Goal: Information Seeking & Learning: Learn about a topic

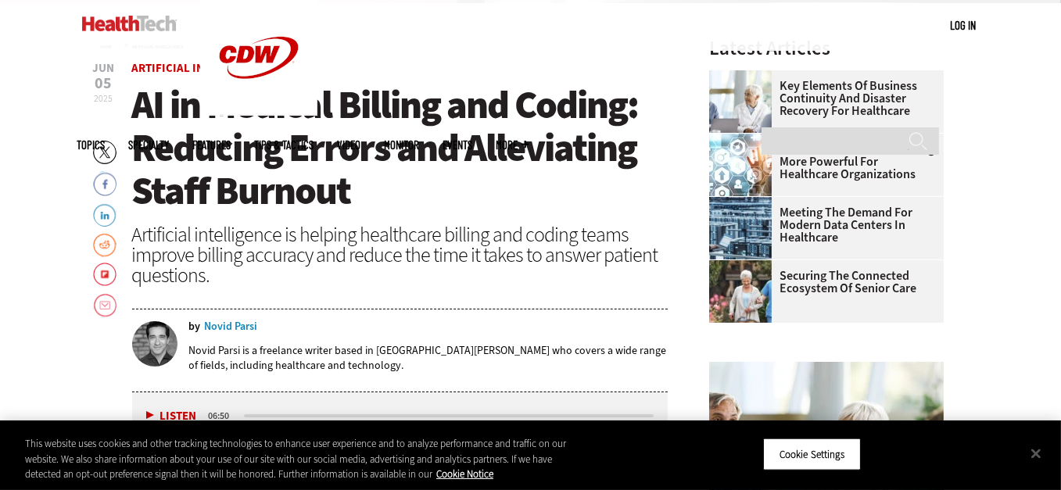
scroll to position [503, 0]
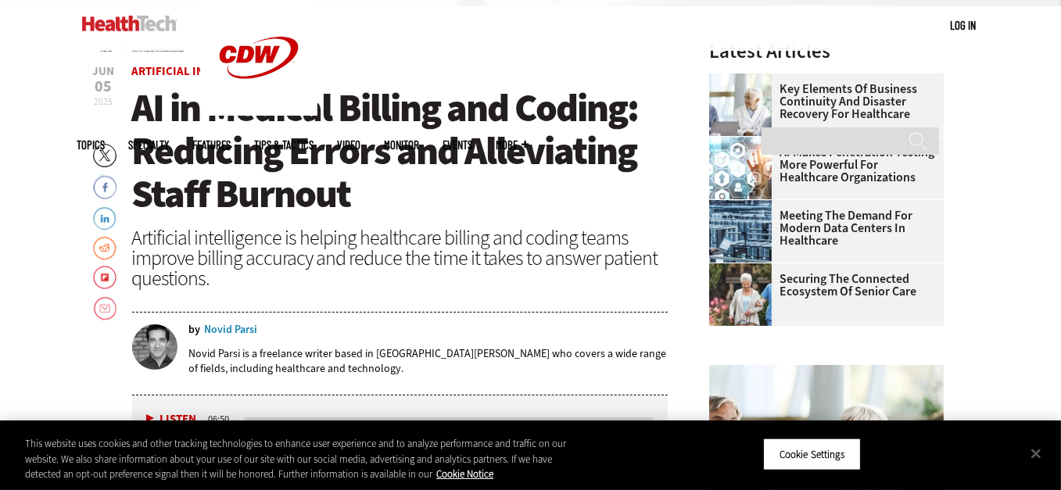
drag, startPoint x: 572, startPoint y: 361, endPoint x: 110, endPoint y: 127, distance: 517.1
copy article "LO ip Dolorsi Ametcon adi Elitse: Doeiusmo Tempor inc Utlaboreetd Magna Aliquae…"
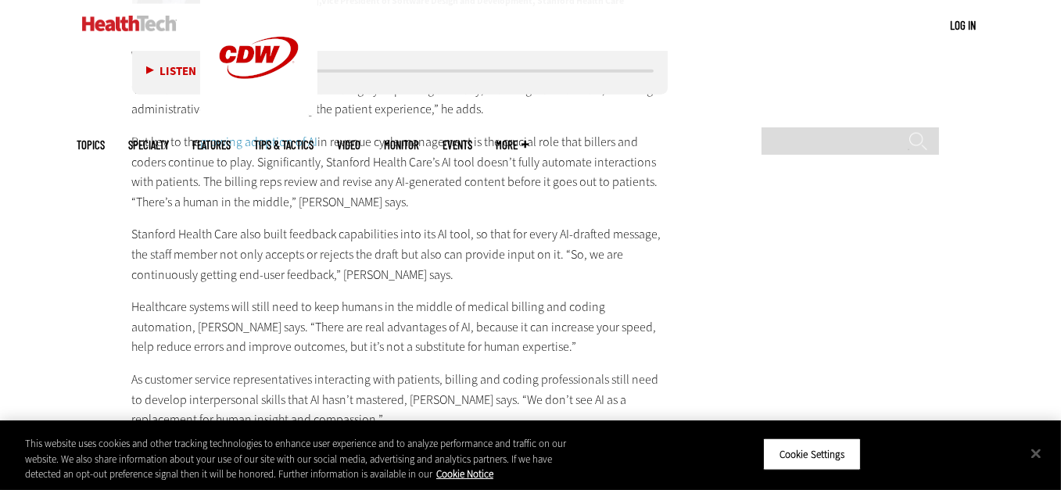
scroll to position [2720, 0]
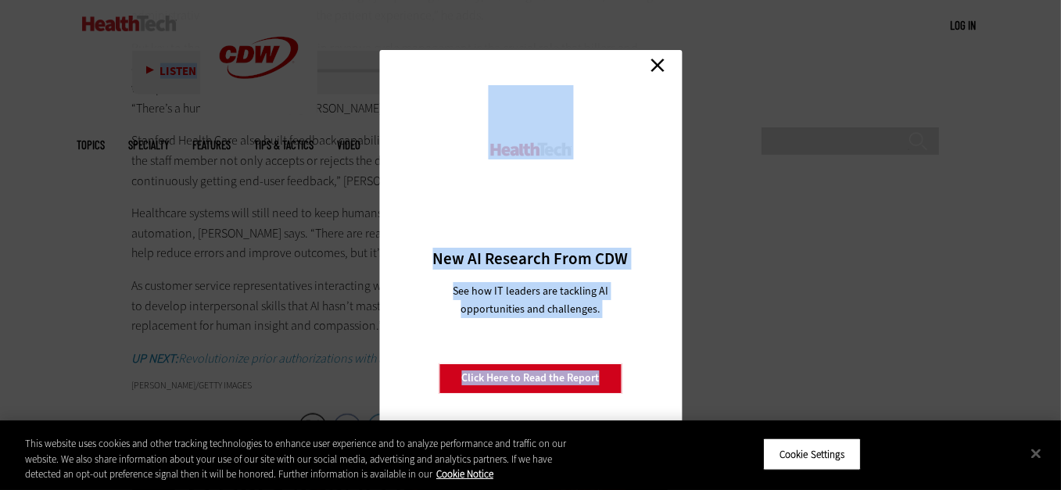
drag, startPoint x: 131, startPoint y: 206, endPoint x: 668, endPoint y: 69, distance: 555.2
click at [661, 66] on link "Close" at bounding box center [657, 65] width 23 height 23
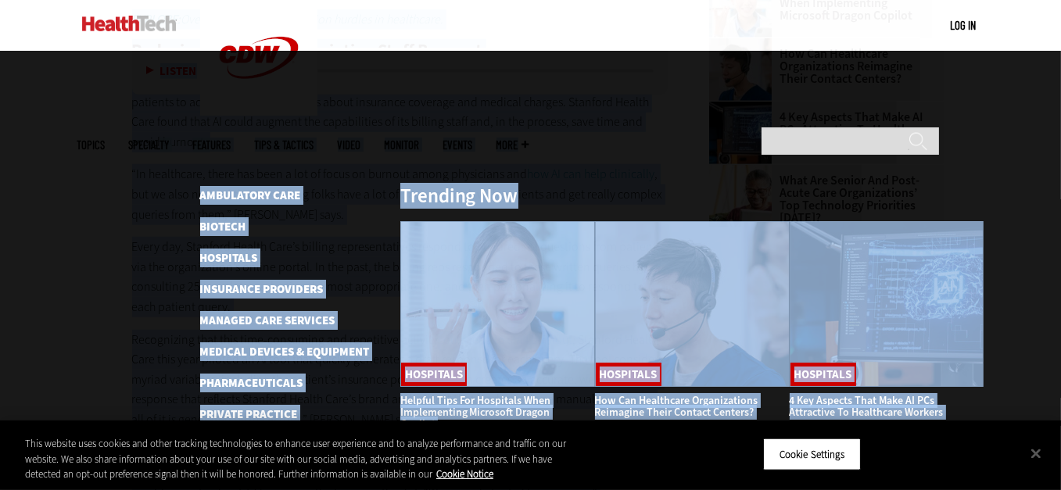
scroll to position [1866, 0]
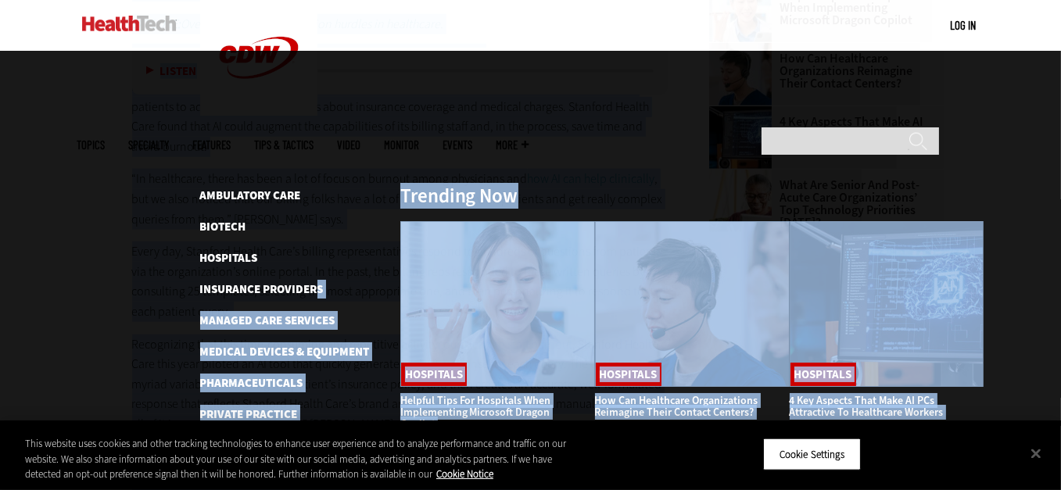
drag, startPoint x: 307, startPoint y: 248, endPoint x: 292, endPoint y: 156, distance: 92.8
click at [310, 158] on div "Become an Insider Sign up [DATE] to receive premium content! Sign Up MENU Log i…" at bounding box center [530, 218] width 1061 height 4168
click at [68, 140] on div at bounding box center [530, 238] width 1061 height 375
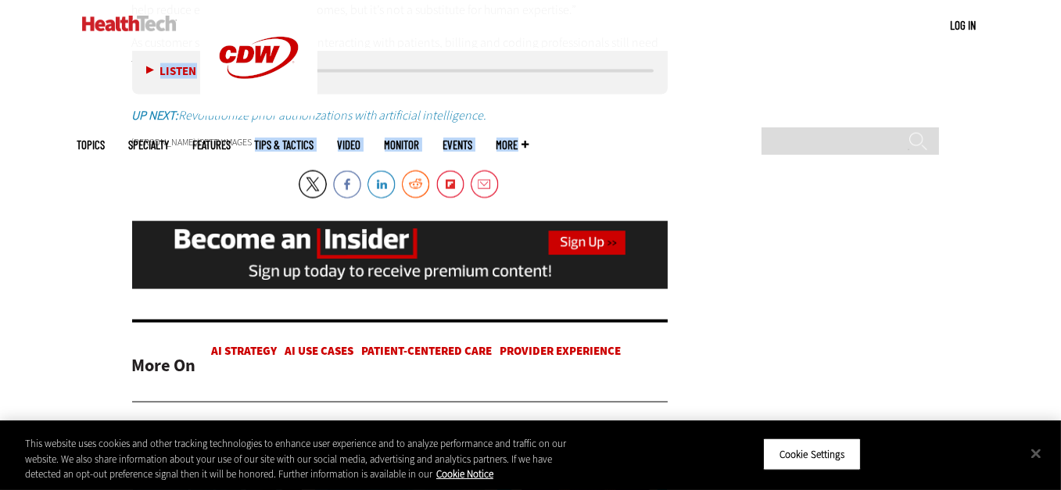
scroll to position [2945, 0]
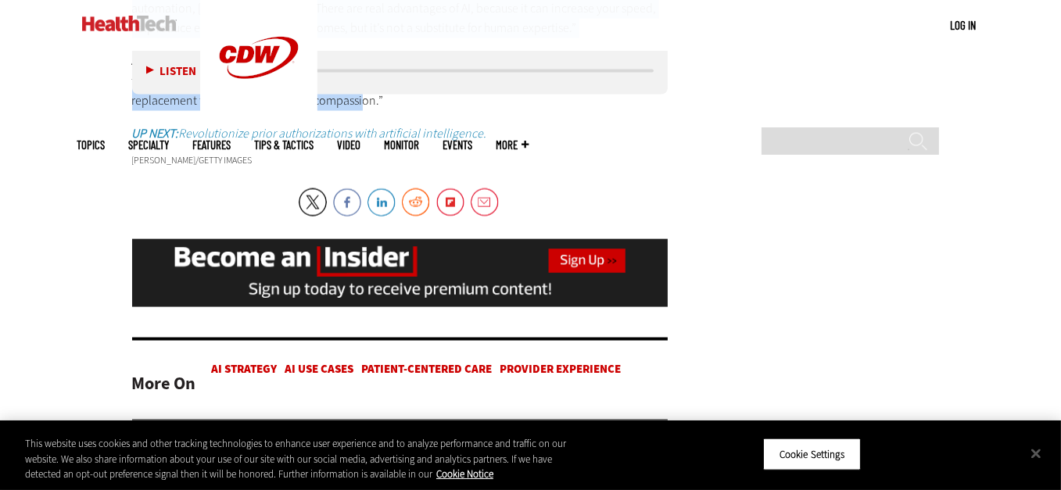
drag, startPoint x: 103, startPoint y: 313, endPoint x: 296, endPoint y: 102, distance: 286.1
copy div "Lor Ipsumdolor Sitametcons Adipisc eli Seddoe Temporinc Utla etdolor magnaal en…"
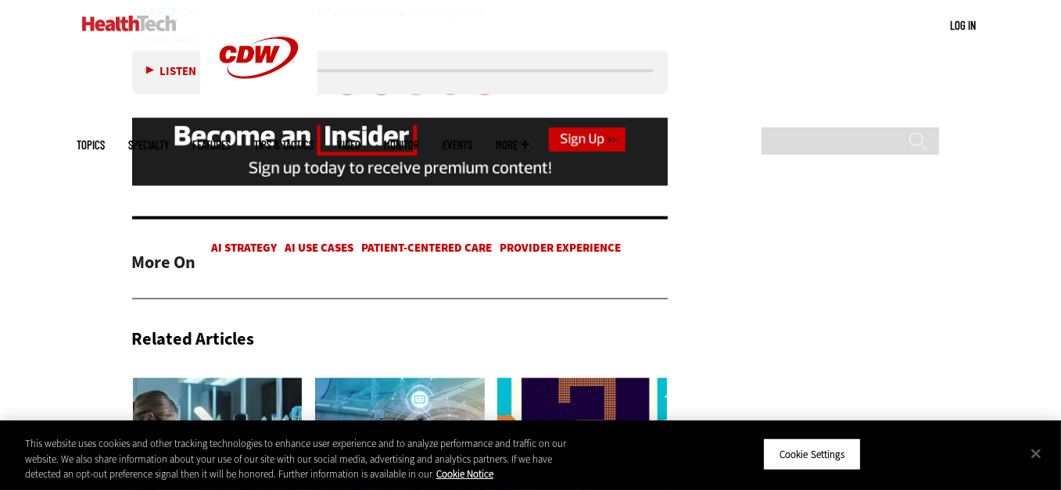
scroll to position [3066, 0]
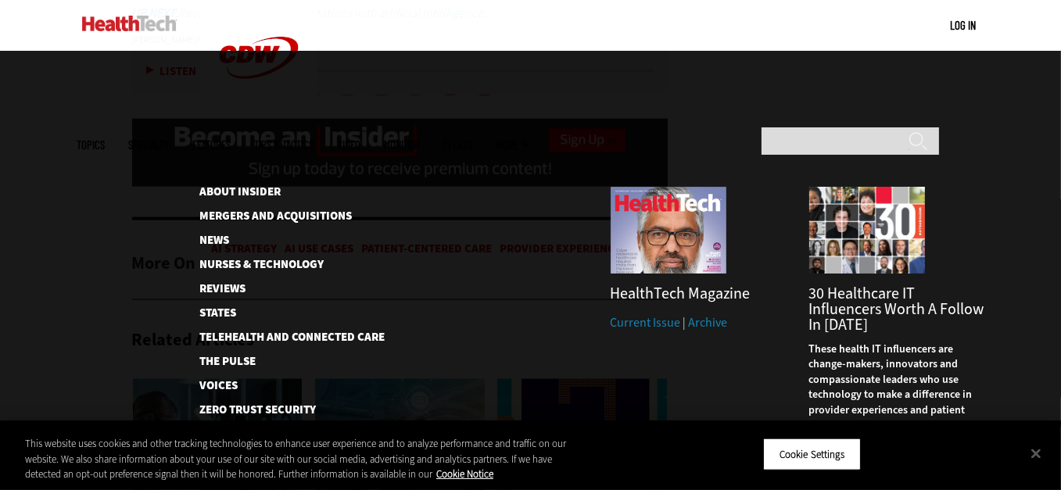
click at [473, 139] on link "Events" at bounding box center [458, 145] width 30 height 12
